Goal: Information Seeking & Learning: Learn about a topic

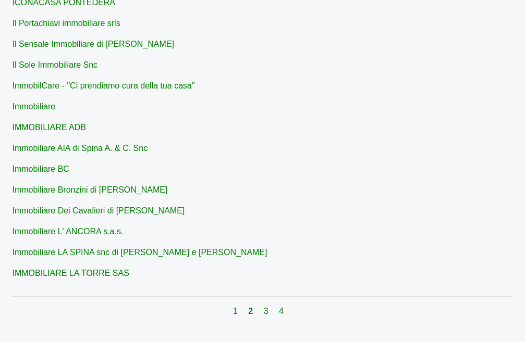
scroll to position [1003, 0]
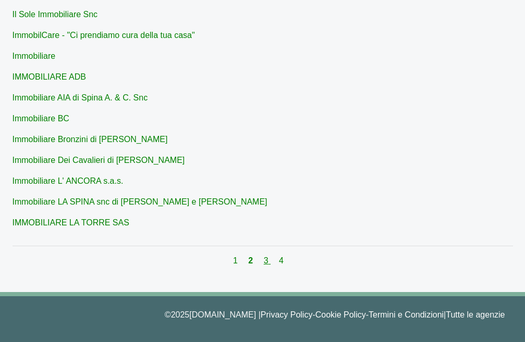
click at [265, 261] on link "3" at bounding box center [267, 260] width 7 height 9
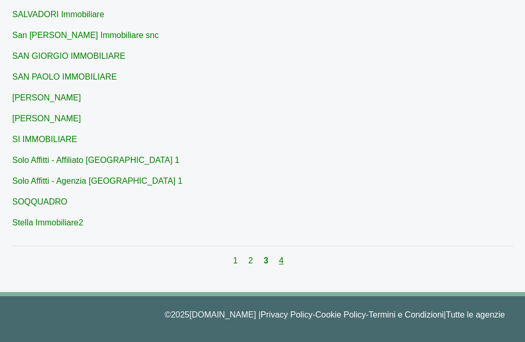
click at [280, 263] on link "4" at bounding box center [281, 260] width 5 height 9
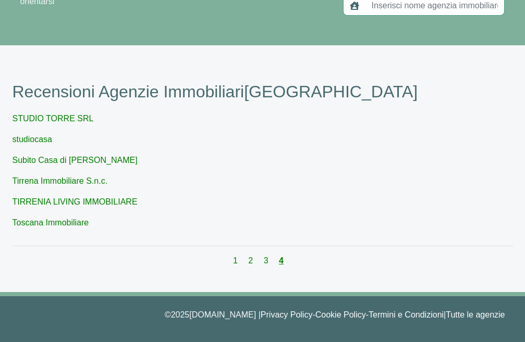
scroll to position [85, 0]
click at [315, 265] on div "1 2 3 4" at bounding box center [263, 261] width 500 height 13
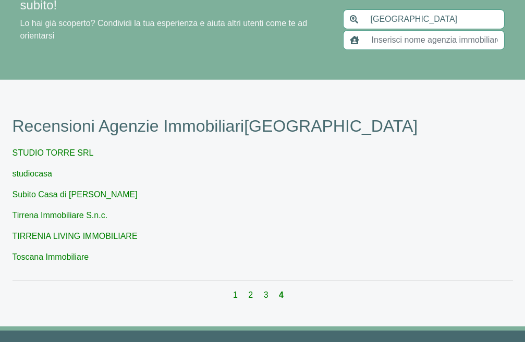
scroll to position [44, 0]
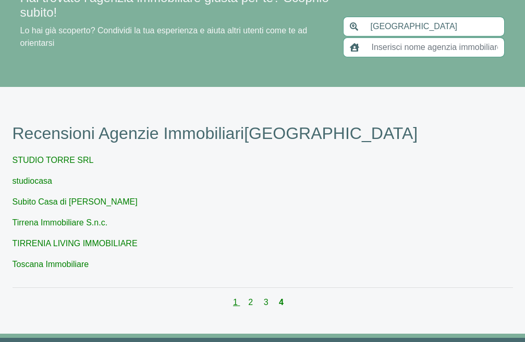
click at [236, 301] on link "1" at bounding box center [236, 302] width 7 height 9
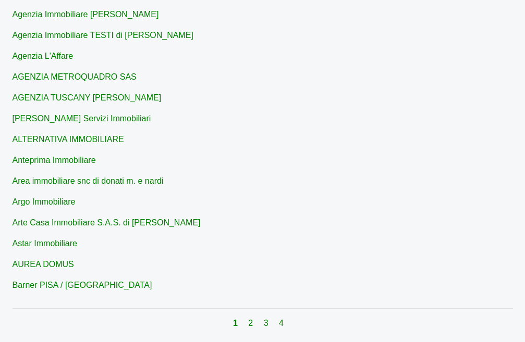
scroll to position [961, 0]
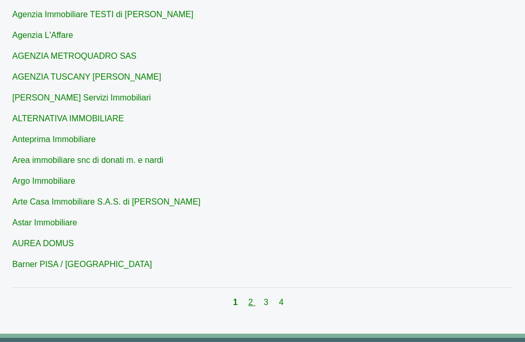
click at [252, 302] on link "2" at bounding box center [251, 302] width 7 height 9
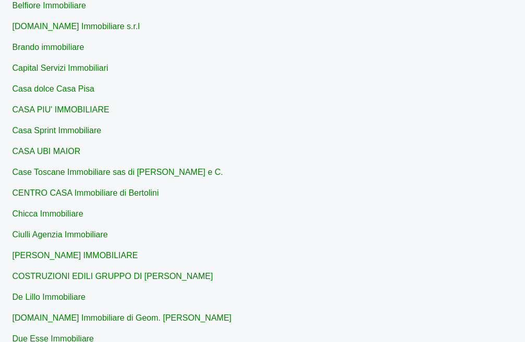
scroll to position [211, 0]
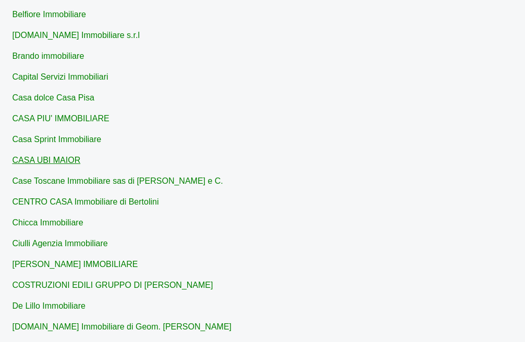
click at [57, 160] on link "CASA UBI MAIOR" at bounding box center [47, 160] width 68 height 9
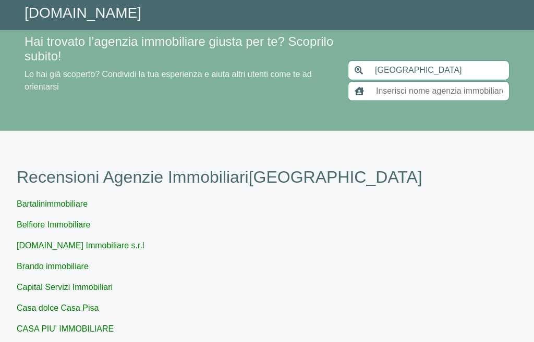
type input "CASA UBI MAIOR"
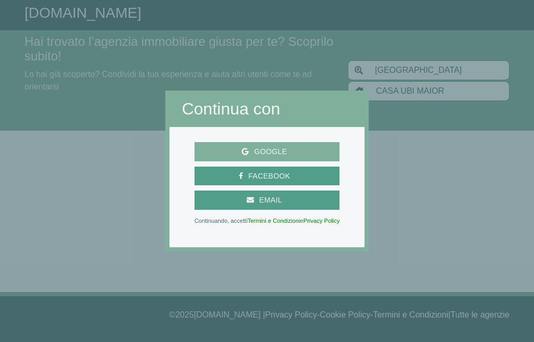
click at [267, 150] on span "Google" at bounding box center [270, 151] width 43 height 13
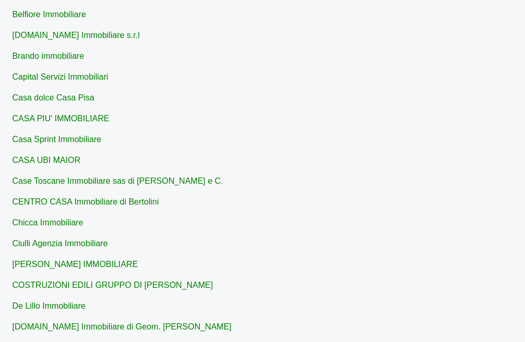
type input "[GEOGRAPHIC_DATA]"
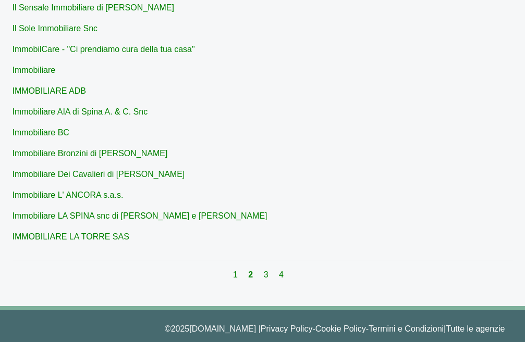
scroll to position [1003, 0]
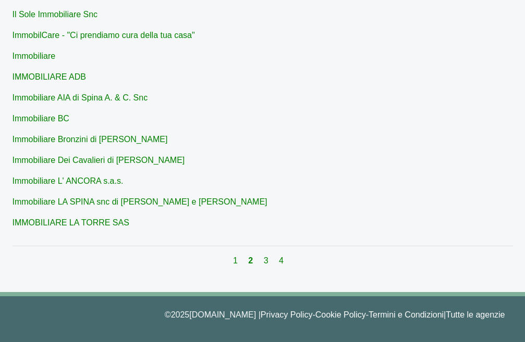
click at [524, 335] on div "© 2025 [DOMAIN_NAME] | Privacy Policy - Cookie Policy - Termini e Condizioni | …" at bounding box center [262, 317] width 525 height 50
click at [266, 261] on link "3" at bounding box center [267, 260] width 7 height 9
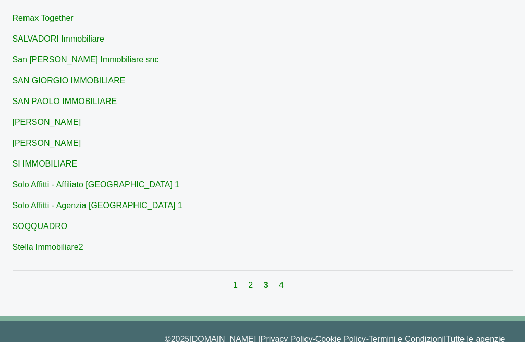
scroll to position [984, 0]
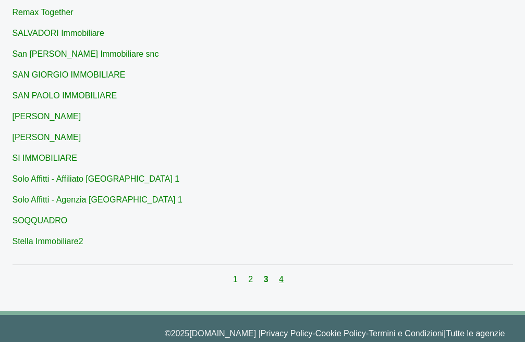
click at [281, 279] on link "4" at bounding box center [281, 279] width 5 height 9
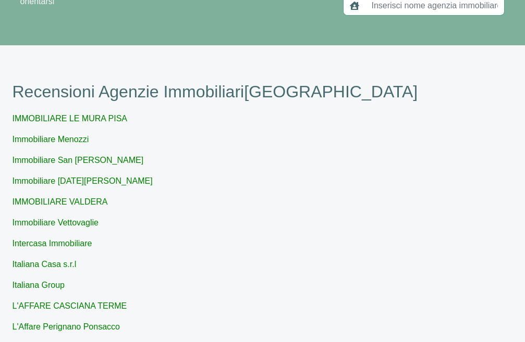
scroll to position [984, 0]
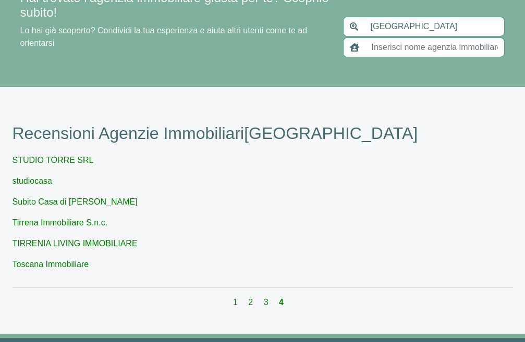
scroll to position [1003, 0]
